Goal: Communication & Community: Answer question/provide support

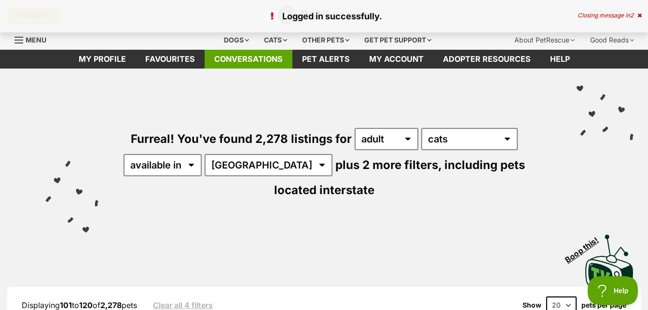
click at [239, 54] on link "Conversations" at bounding box center [249, 59] width 88 height 19
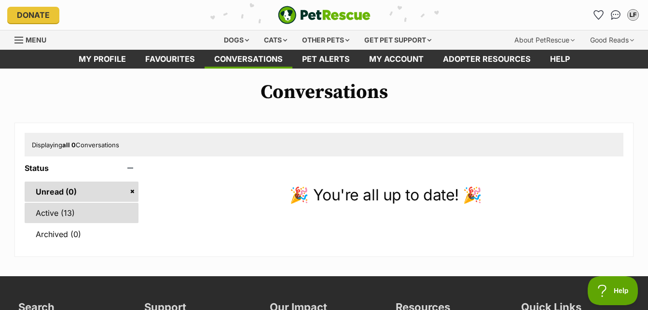
click at [59, 212] on link "Active (13)" at bounding box center [82, 213] width 114 height 20
click at [59, 213] on link "Active (13)" at bounding box center [82, 213] width 114 height 20
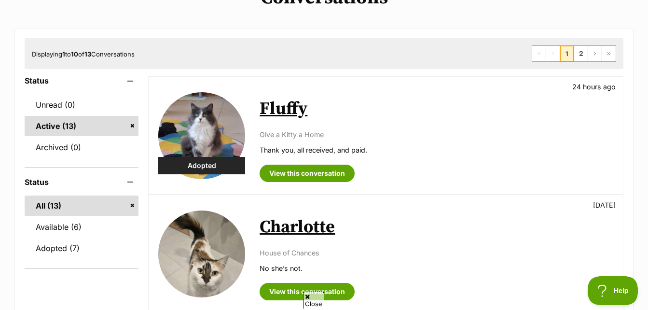
scroll to position [97, 0]
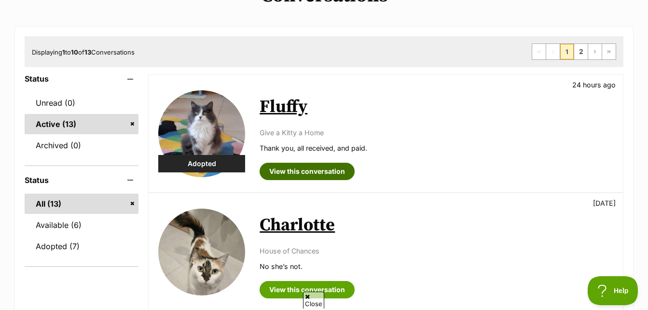
click at [297, 170] on link "View this conversation" at bounding box center [307, 171] width 95 height 17
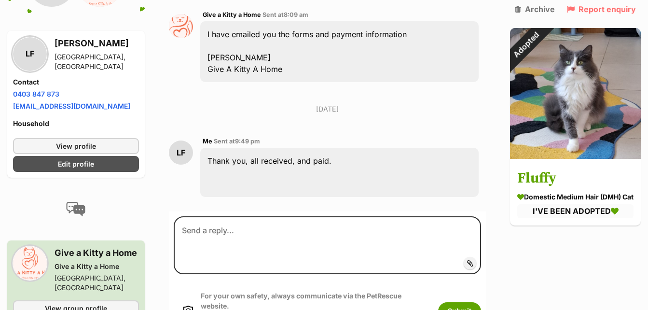
scroll to position [2739, 0]
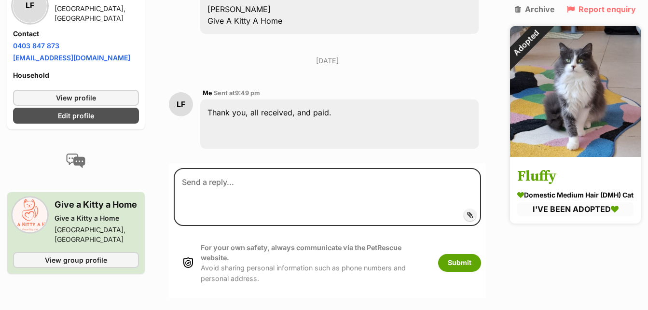
click at [578, 109] on img at bounding box center [575, 91] width 131 height 131
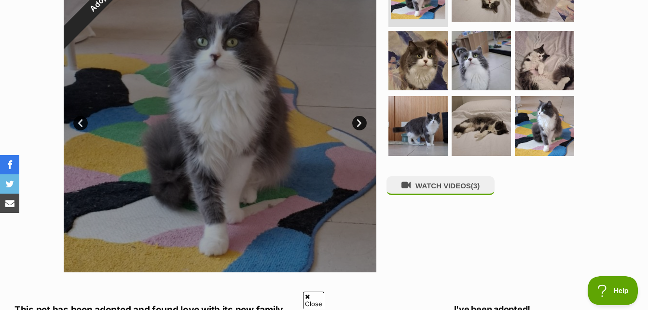
scroll to position [193, 0]
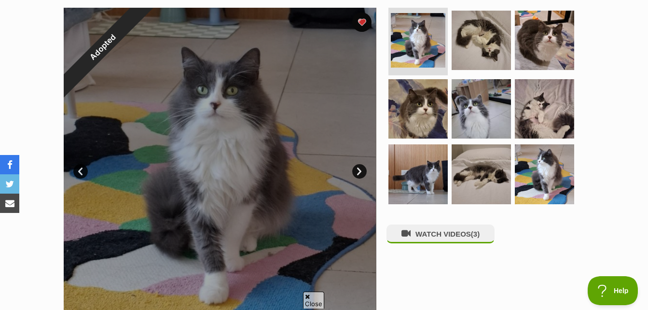
click at [360, 171] on link "Next" at bounding box center [359, 171] width 14 height 14
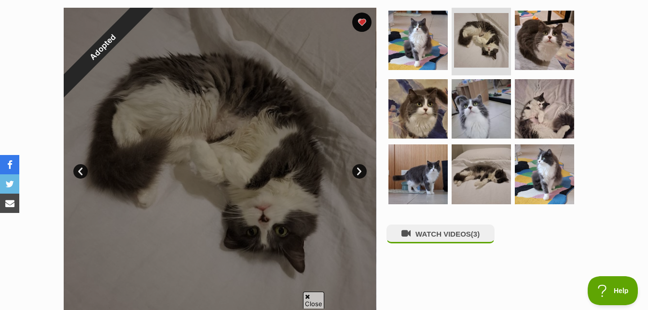
click at [362, 170] on link "Next" at bounding box center [359, 171] width 14 height 14
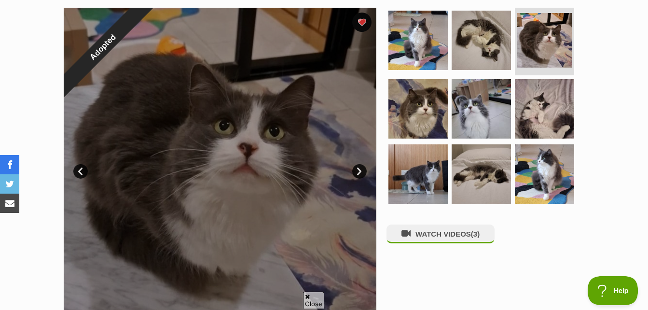
click at [359, 171] on link "Next" at bounding box center [359, 171] width 14 height 14
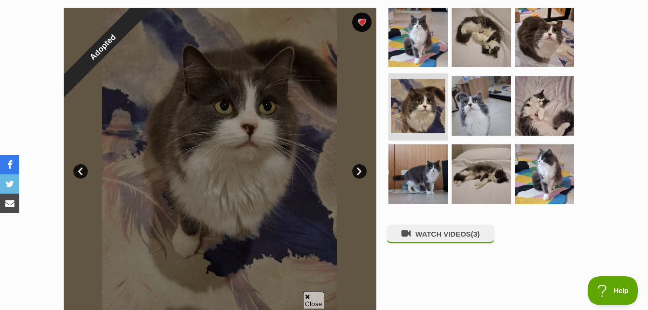
click at [359, 171] on link "Next" at bounding box center [359, 171] width 14 height 14
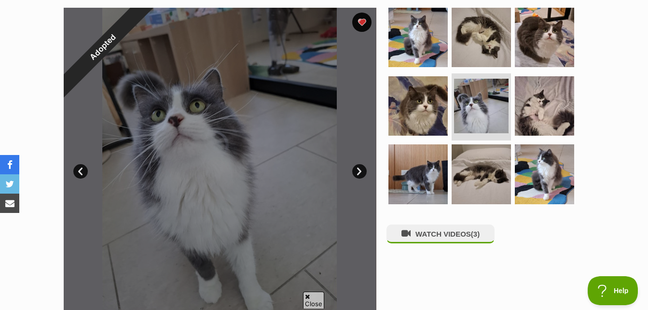
click at [359, 171] on link "Next" at bounding box center [359, 171] width 14 height 14
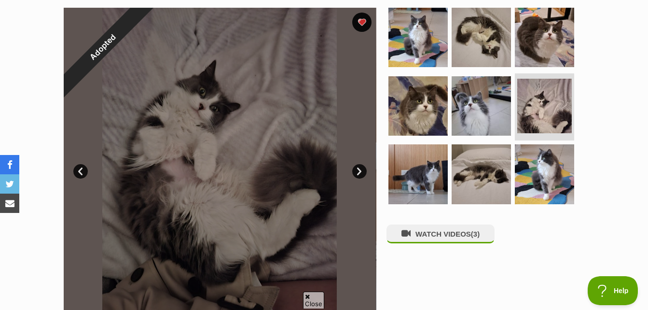
click at [359, 171] on link "Next" at bounding box center [359, 171] width 14 height 14
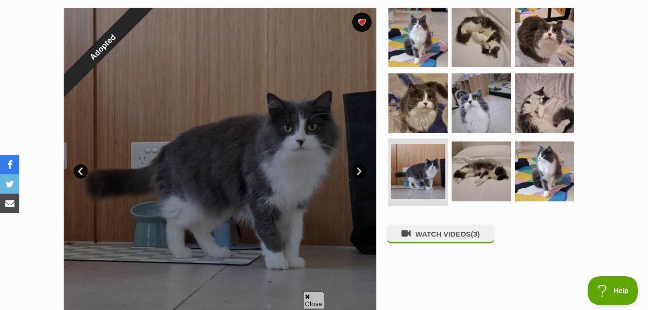
click at [359, 171] on link "Next" at bounding box center [359, 171] width 14 height 14
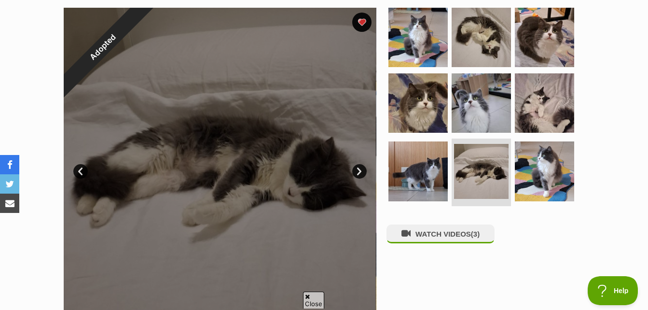
click at [359, 171] on link "Next" at bounding box center [359, 171] width 14 height 14
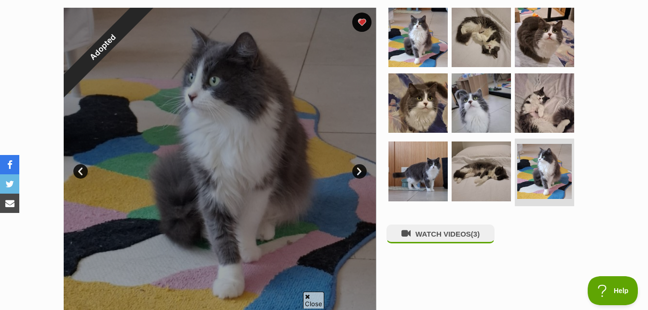
click at [359, 171] on link "Next" at bounding box center [359, 171] width 14 height 14
